Goal: Navigation & Orientation: Understand site structure

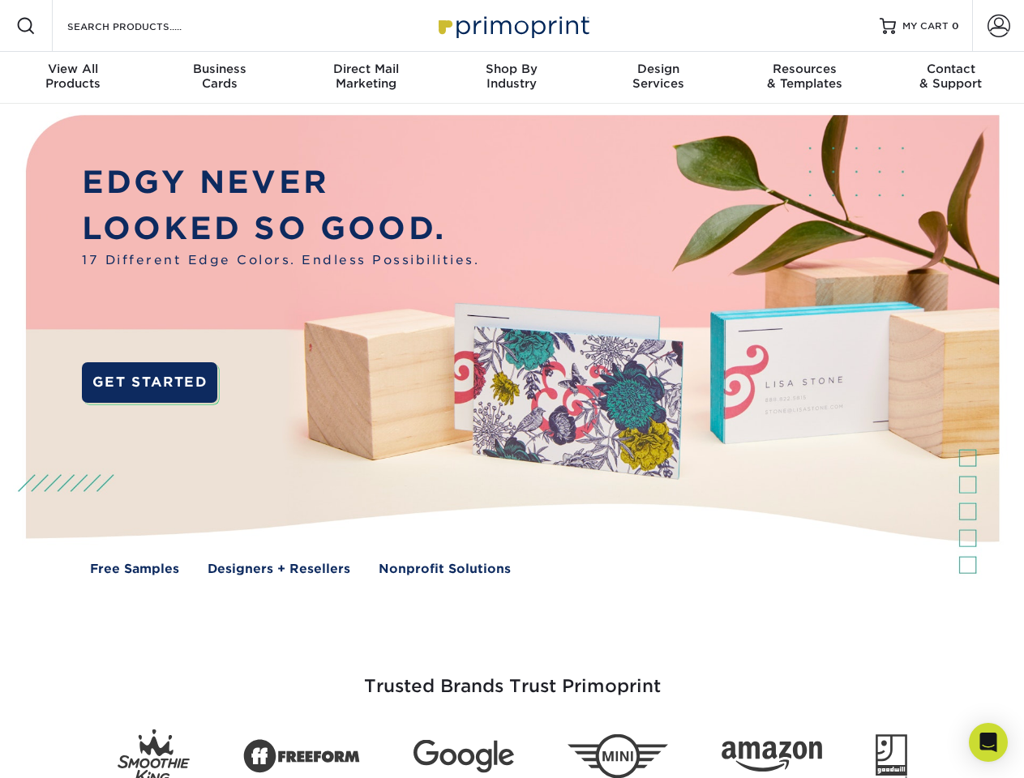
click at [511, 389] on img at bounding box center [511, 357] width 1013 height 507
click at [26, 26] on span at bounding box center [25, 25] width 19 height 19
click at [998, 26] on span at bounding box center [998, 26] width 23 height 23
click at [73, 78] on div "View All Products" at bounding box center [73, 76] width 146 height 29
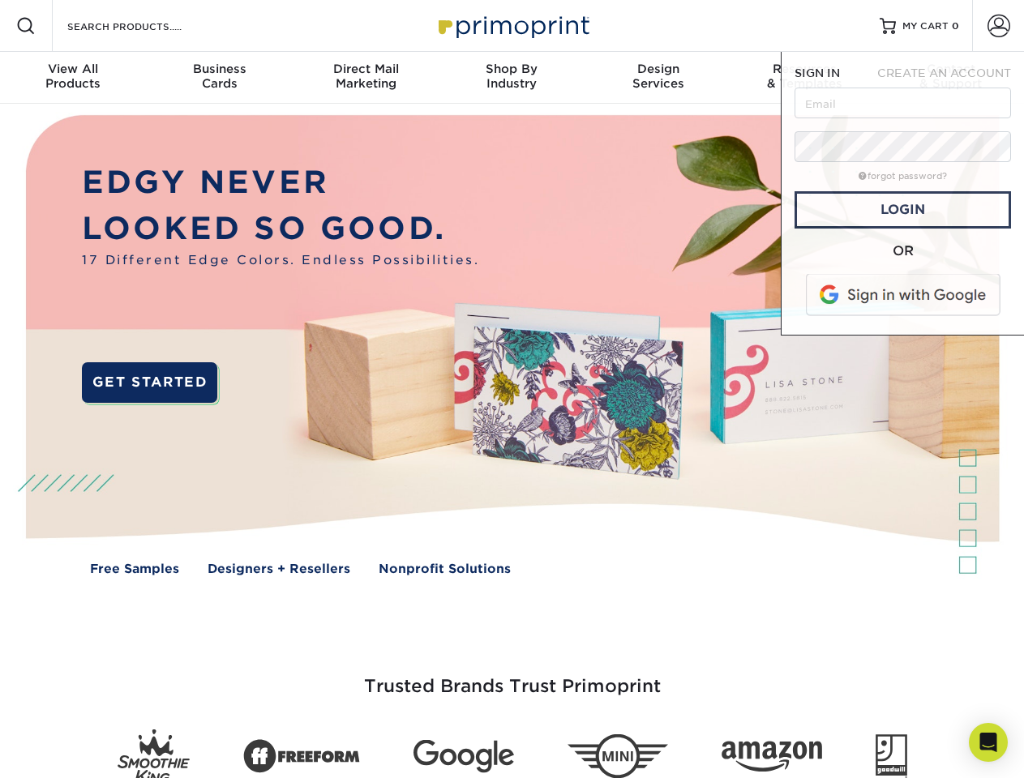
click at [219, 78] on div "Business Cards" at bounding box center [219, 76] width 146 height 29
click at [366, 78] on div "Direct Mail Marketing" at bounding box center [366, 76] width 146 height 29
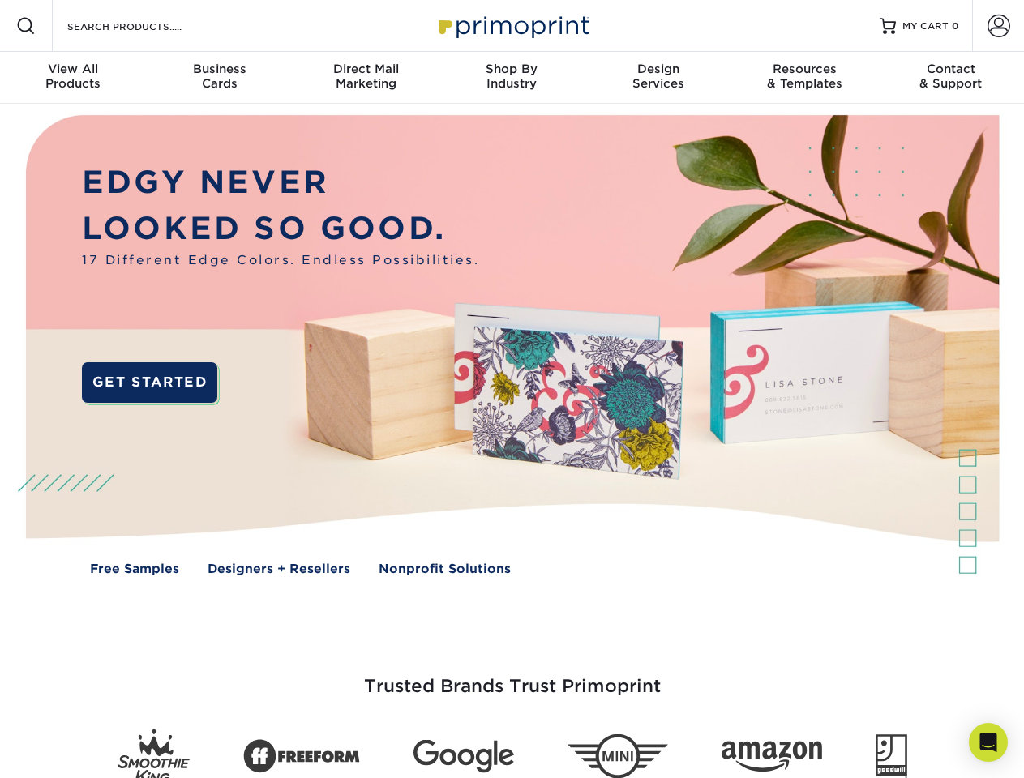
click at [511, 78] on div "Shop By Industry" at bounding box center [512, 76] width 146 height 29
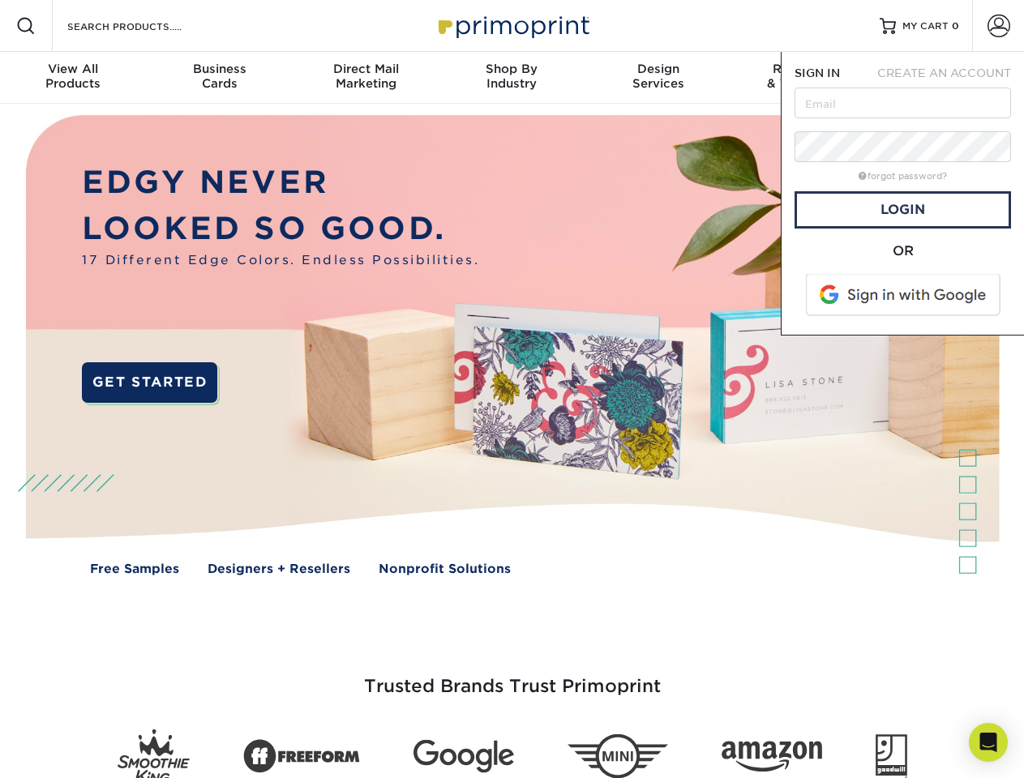
click at [658, 78] on div "Design Services" at bounding box center [658, 76] width 146 height 29
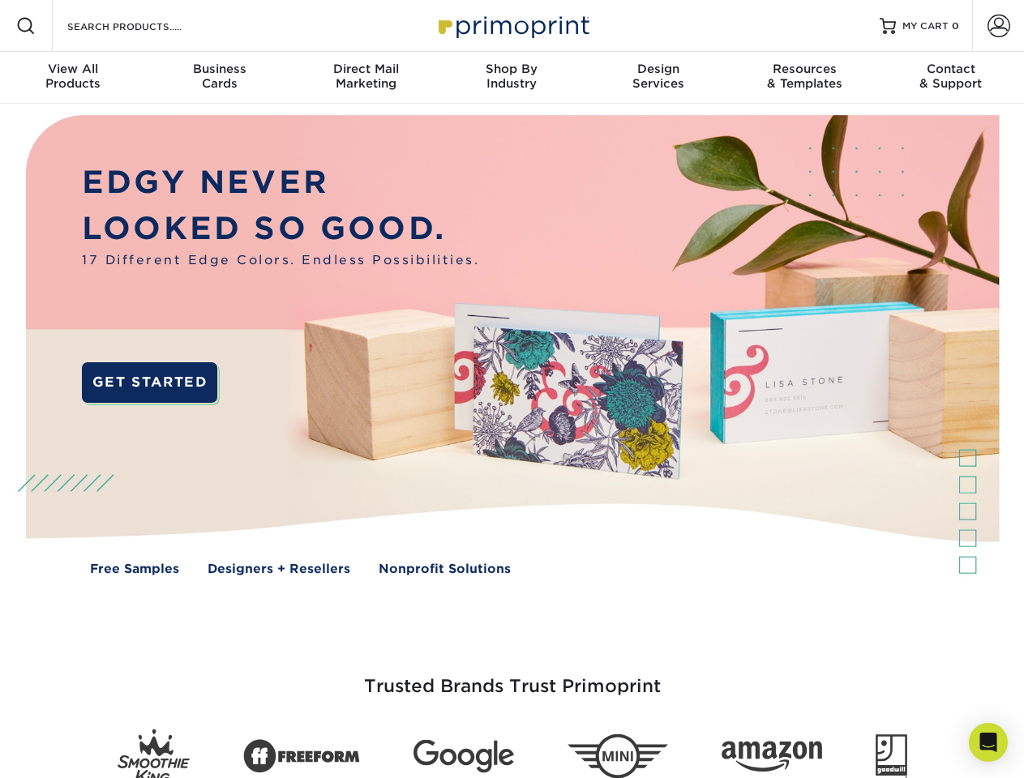
click at [804, 78] on span "SIGN IN" at bounding box center [816, 72] width 45 height 13
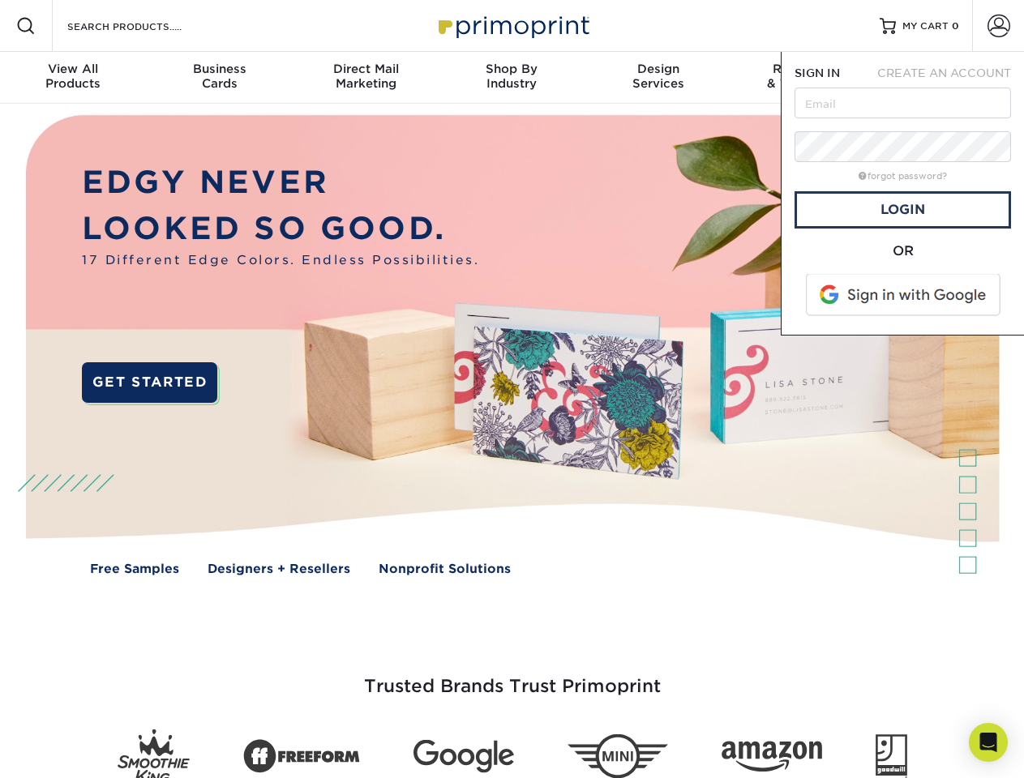
click at [951, 78] on div "Contact & Support" at bounding box center [951, 76] width 146 height 29
